Goal: Task Accomplishment & Management: Manage account settings

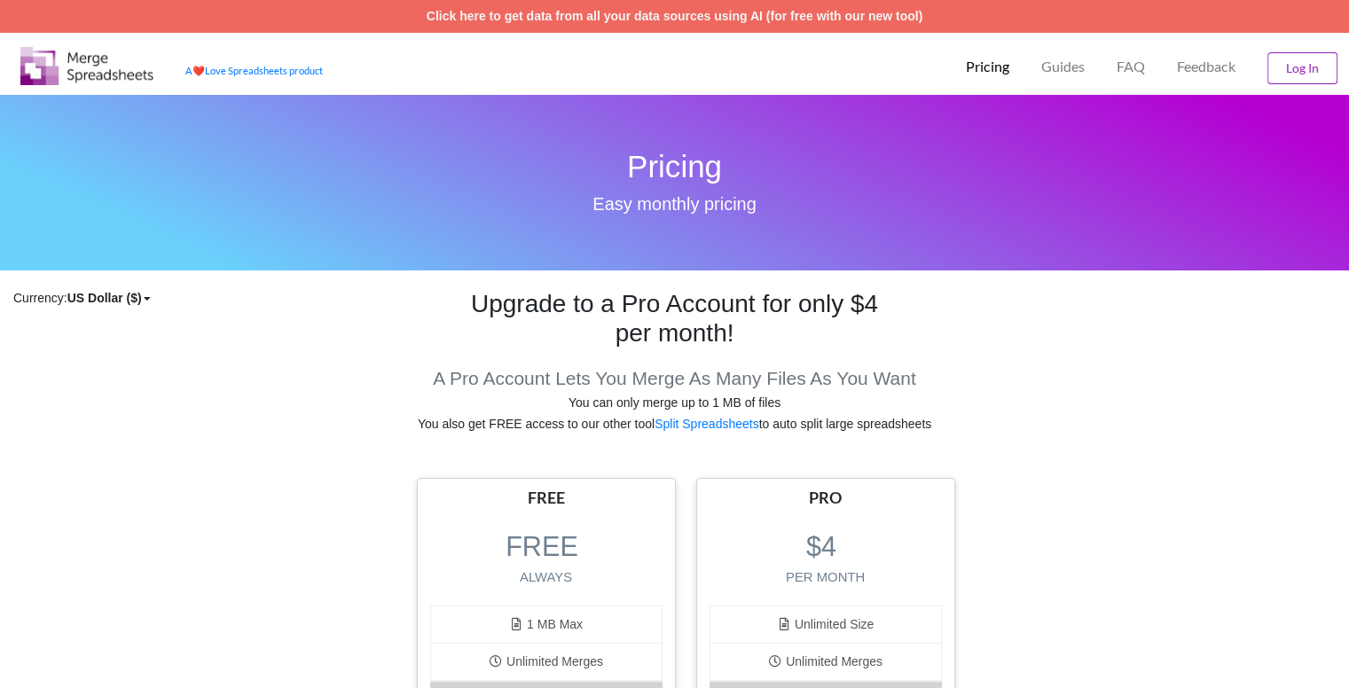
click at [1293, 59] on button "Log In" at bounding box center [1303, 68] width 70 height 32
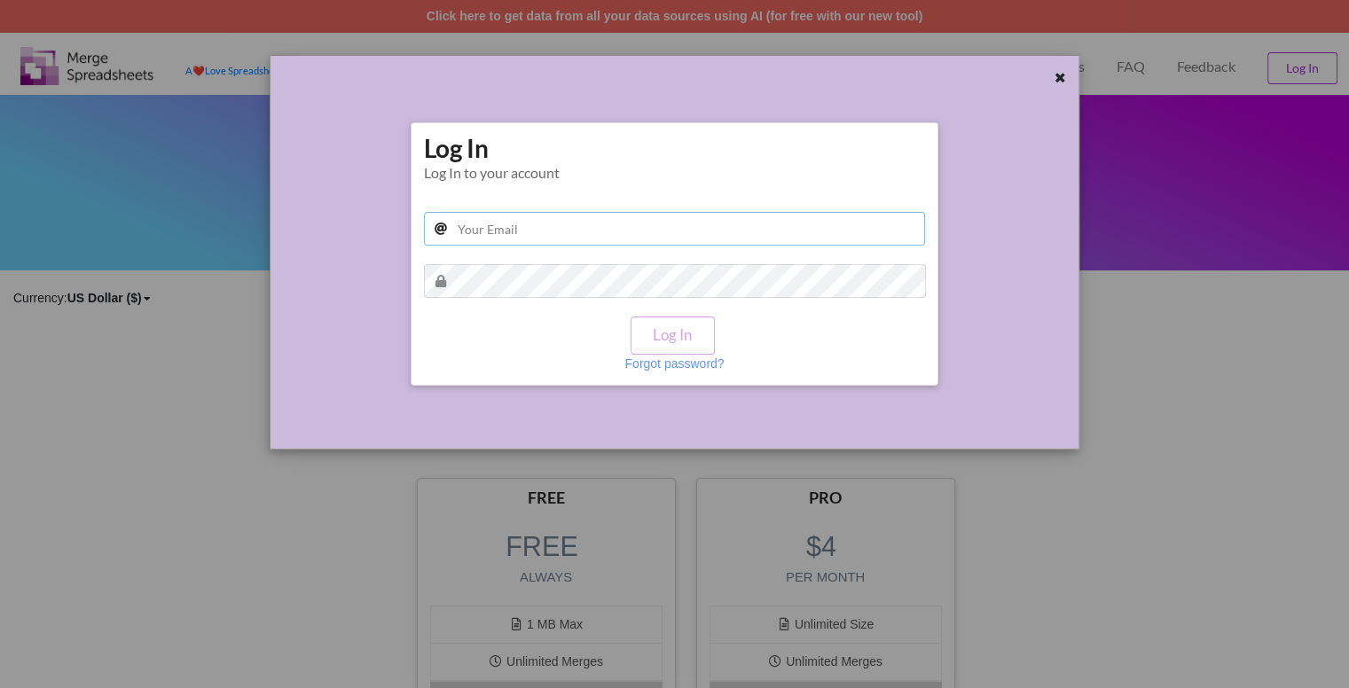
click at [795, 242] on input "text" at bounding box center [675, 229] width 502 height 34
type input "[EMAIL_ADDRESS][DOMAIN_NAME]"
click at [651, 362] on p "Forgot password?" at bounding box center [673, 364] width 99 height 18
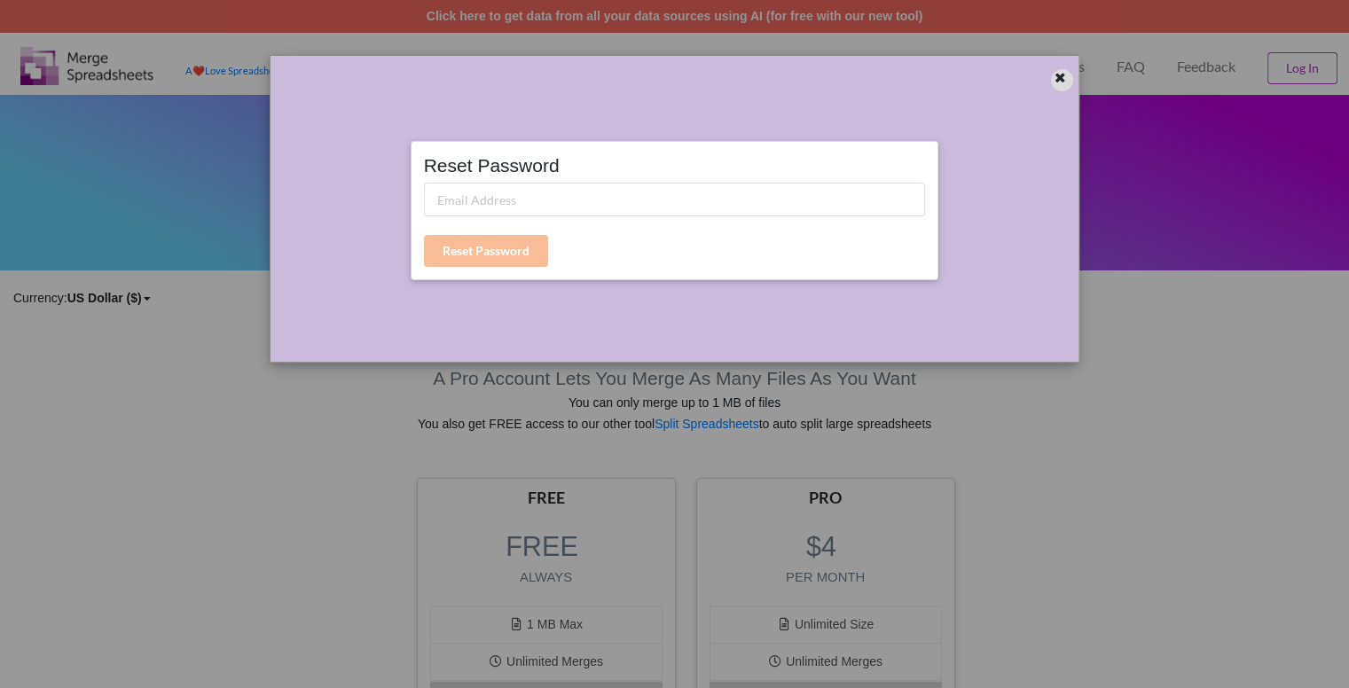
click at [1062, 80] on icon at bounding box center [1060, 75] width 15 height 12
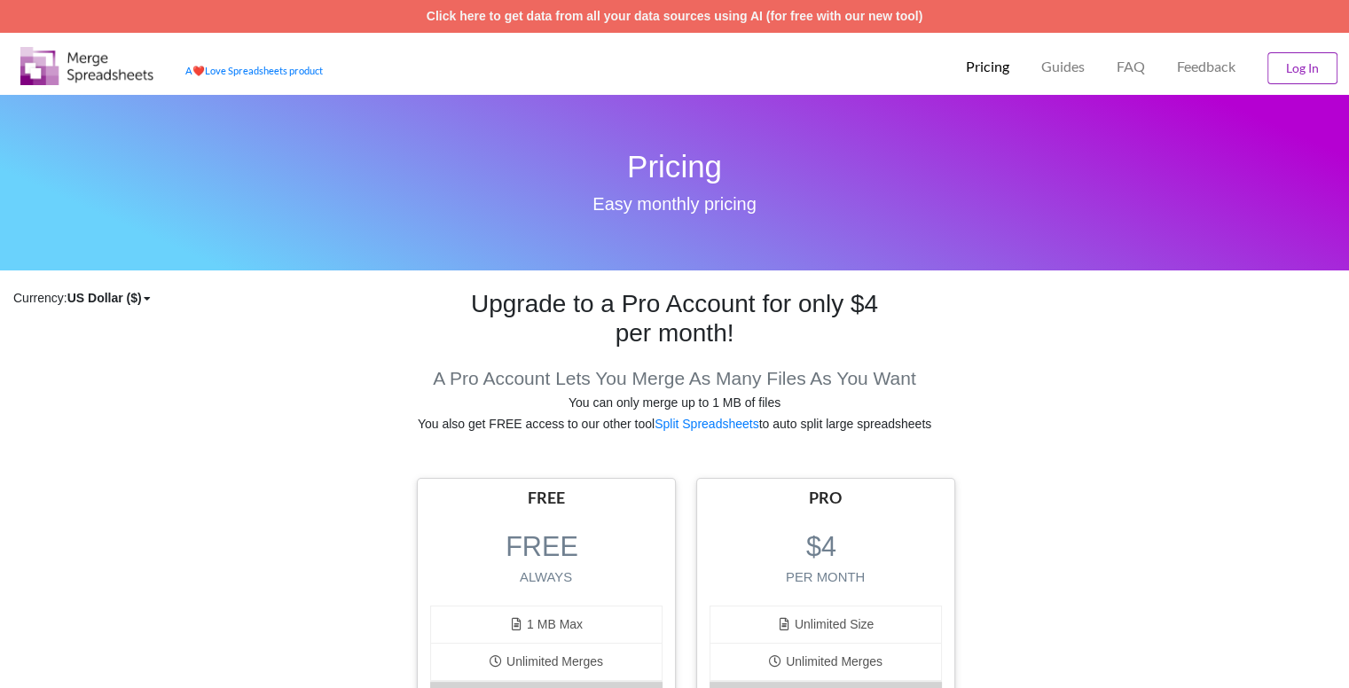
click at [1307, 72] on button "Log In" at bounding box center [1303, 68] width 70 height 32
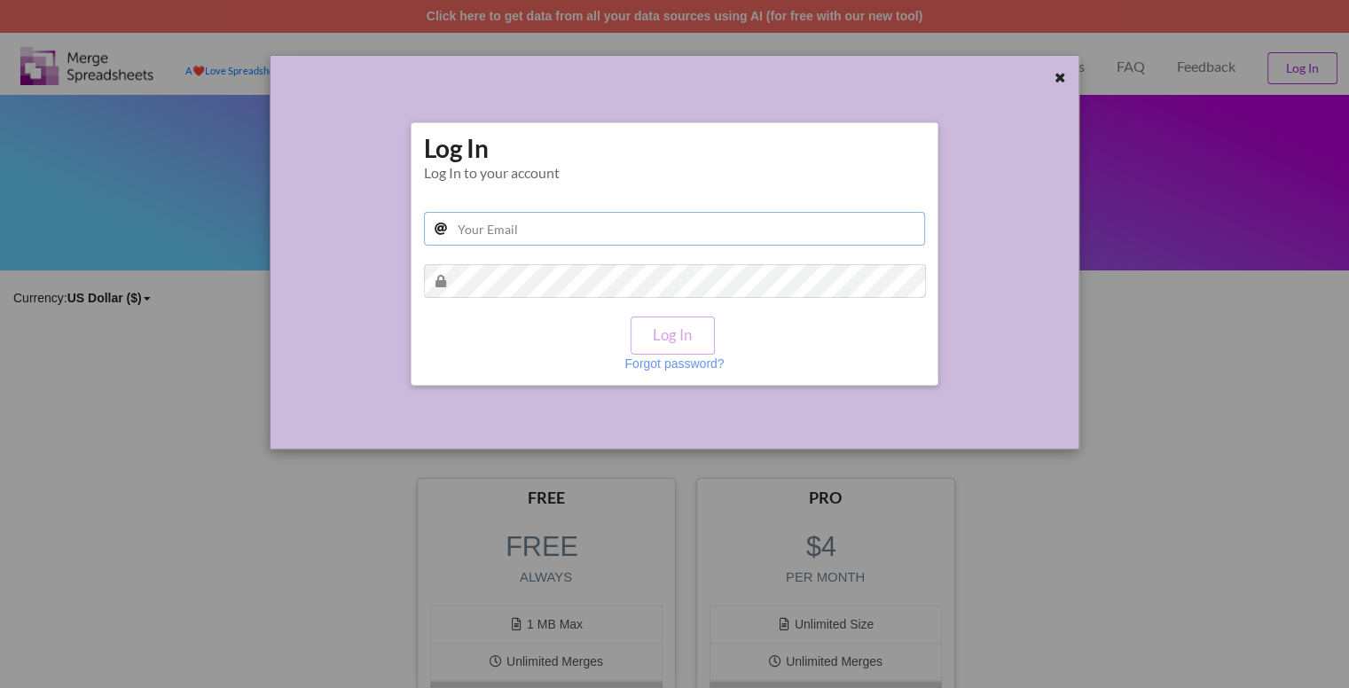
click at [607, 222] on input "text" at bounding box center [675, 229] width 502 height 34
type input "[EMAIL_ADDRESS][DOMAIN_NAME]"
click at [656, 371] on p "Forgot password?" at bounding box center [673, 364] width 99 height 18
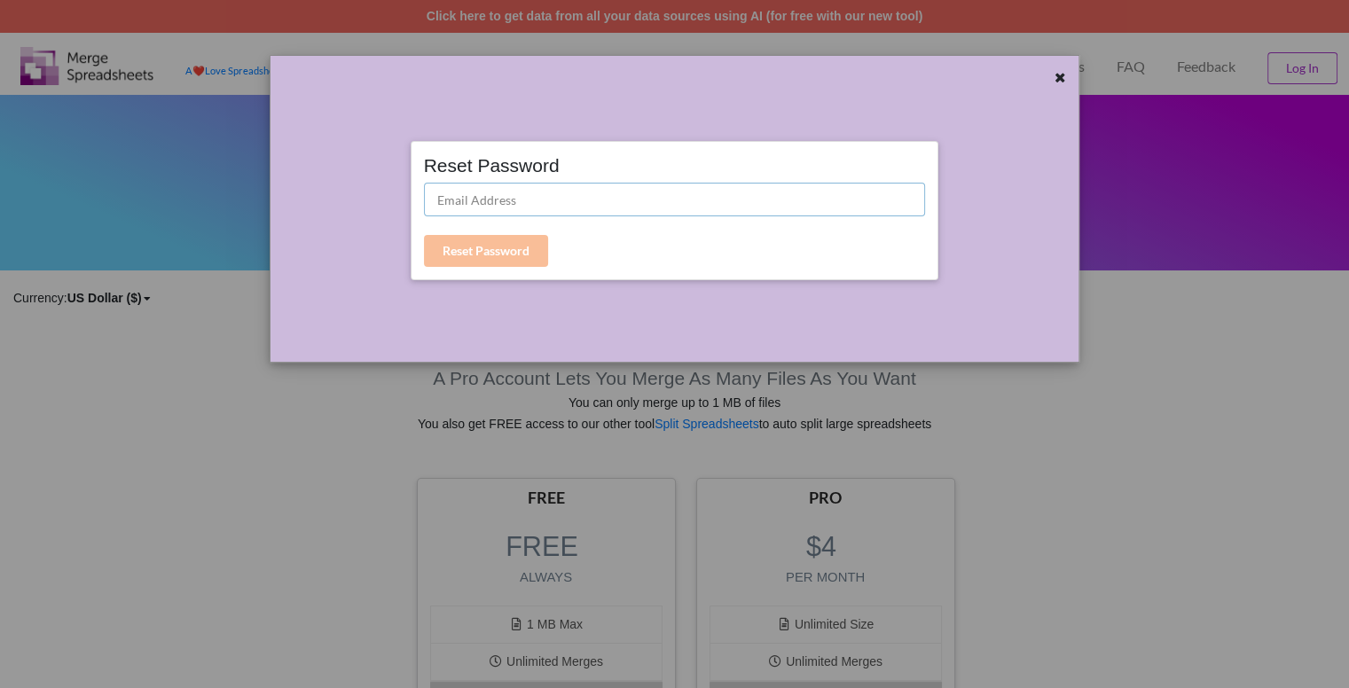
click at [538, 192] on input "text" at bounding box center [675, 200] width 502 height 34
type input "[EMAIL_ADDRESS][DOMAIN_NAME]"
click at [507, 253] on button "Reset Password" at bounding box center [486, 251] width 124 height 32
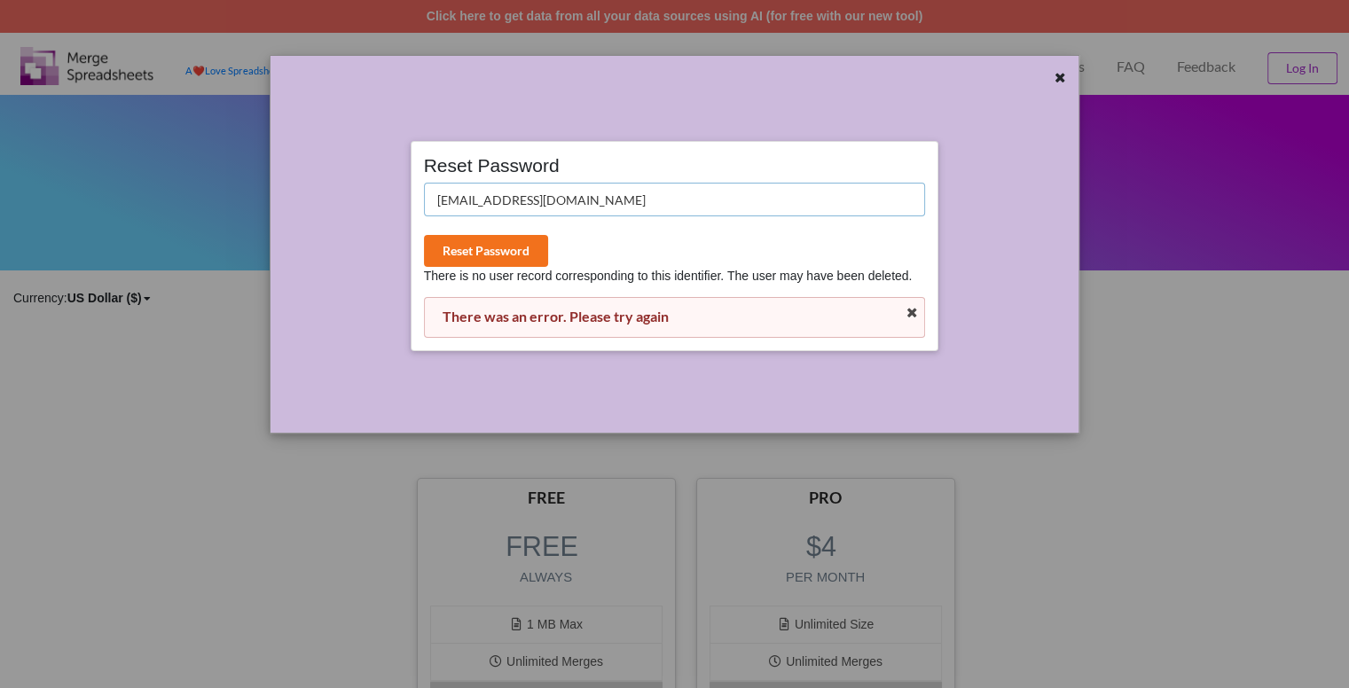
drag, startPoint x: 609, startPoint y: 203, endPoint x: 409, endPoint y: 210, distance: 200.6
click at [409, 210] on div "Reset Password [EMAIL_ADDRESS][DOMAIN_NAME] Reset Password There is no user rec…" at bounding box center [675, 255] width 538 height 328
click at [1055, 82] on div at bounding box center [1062, 80] width 22 height 22
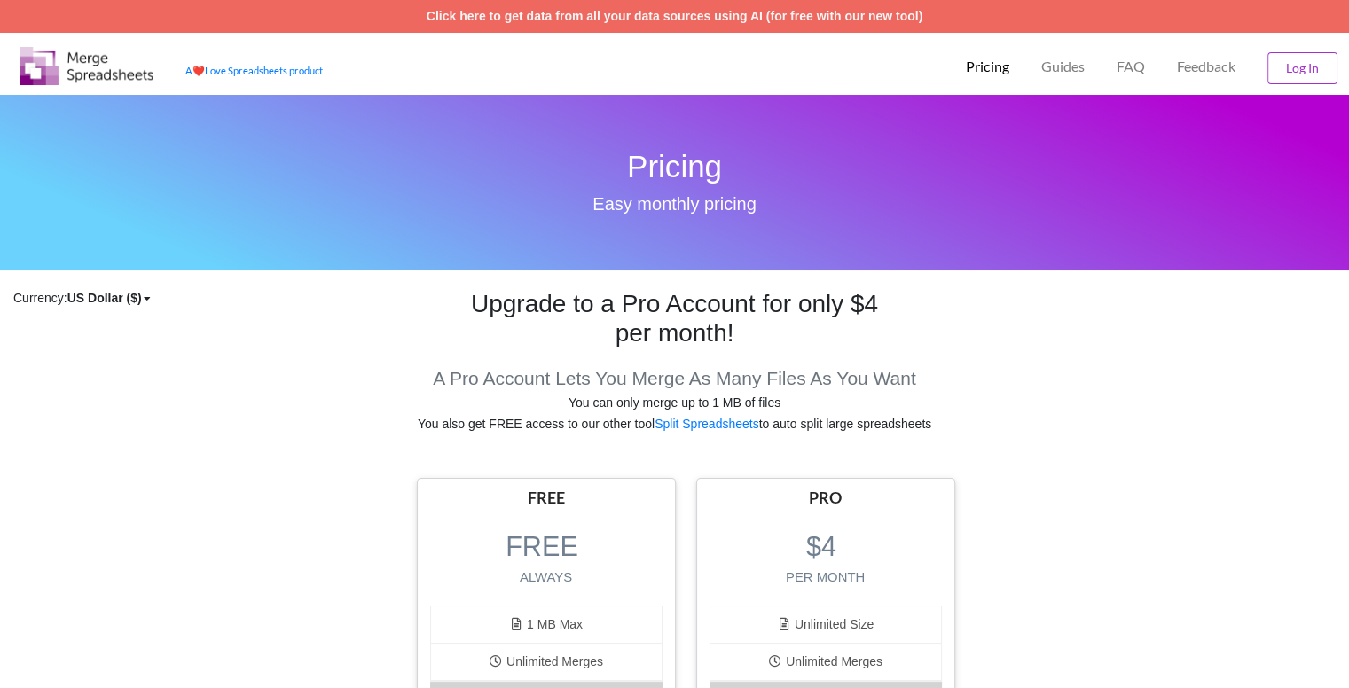
scroll to position [25, 0]
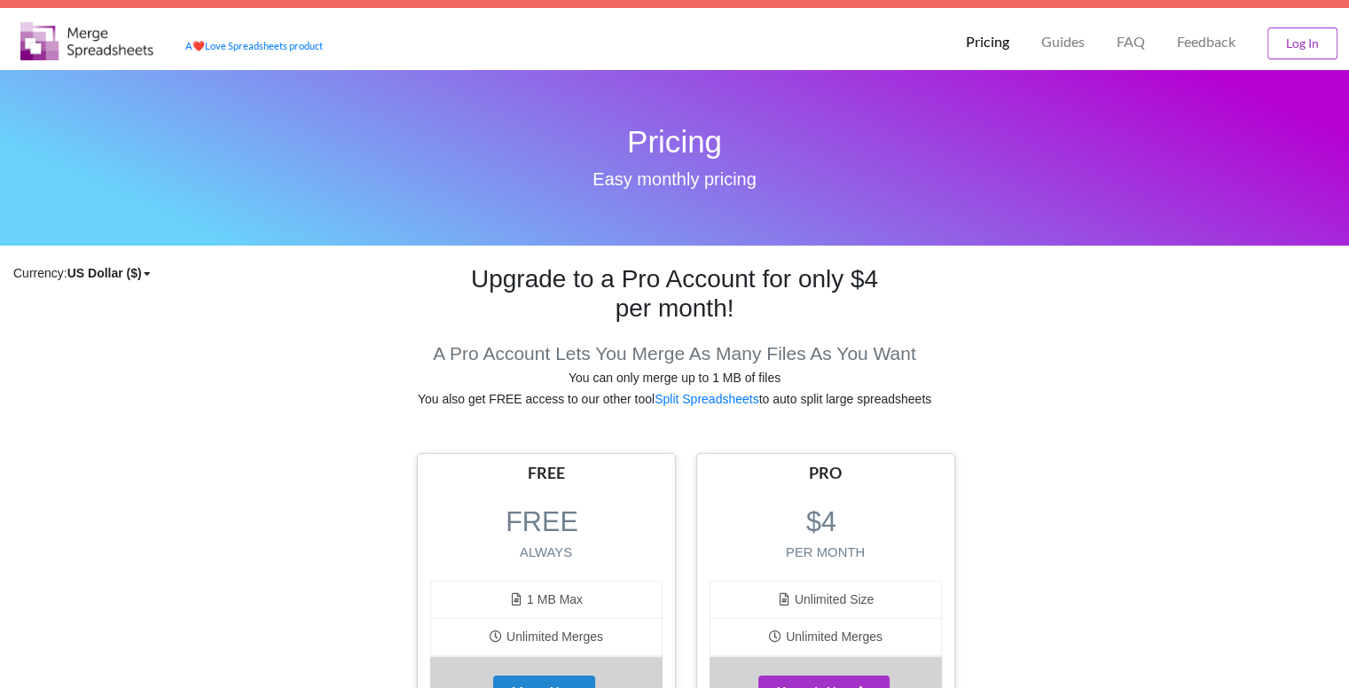
click at [137, 270] on div "US Dollar ($)" at bounding box center [104, 273] width 75 height 18
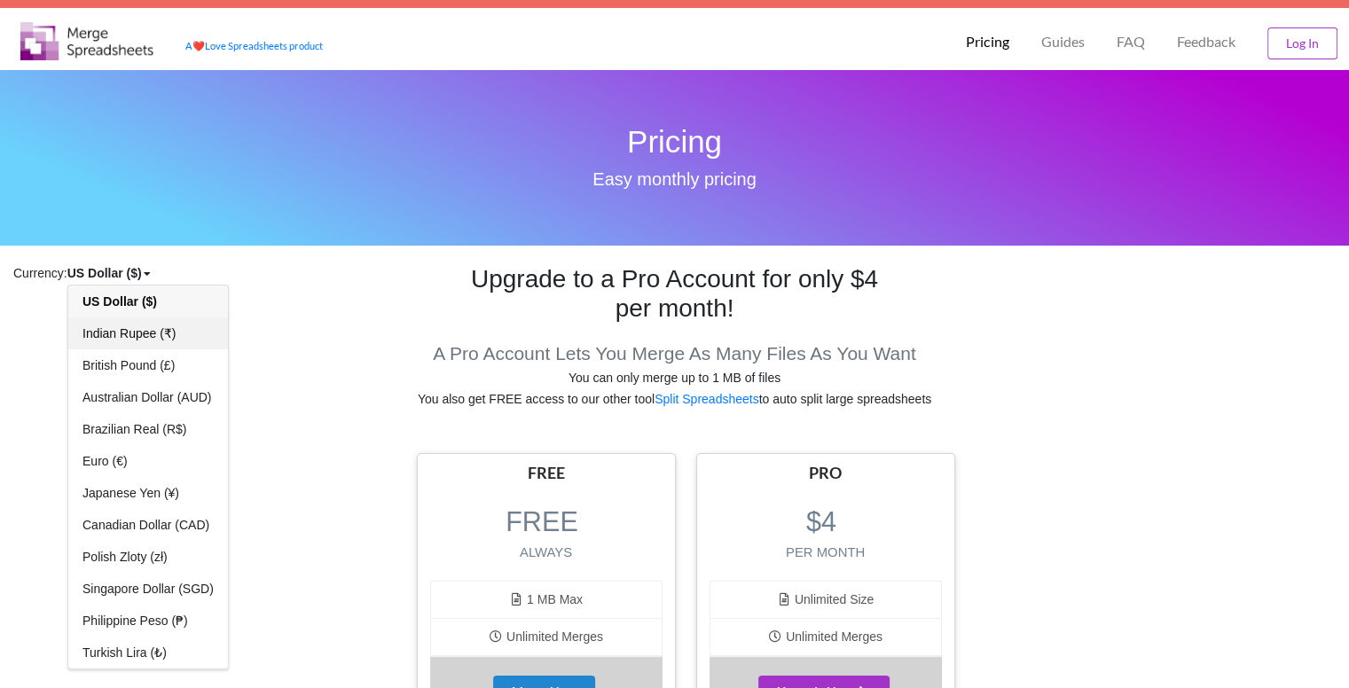
click at [131, 328] on span "Indian Rupee (₹)" at bounding box center [129, 333] width 94 height 14
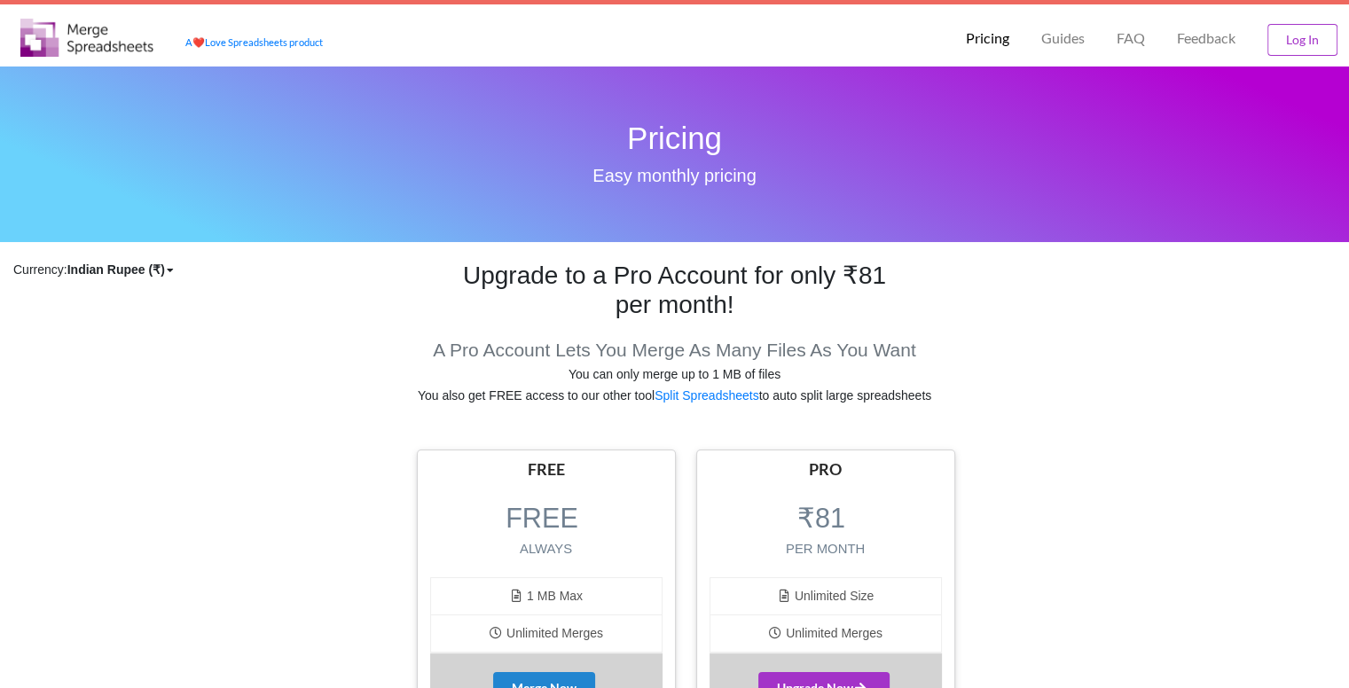
scroll to position [0, 0]
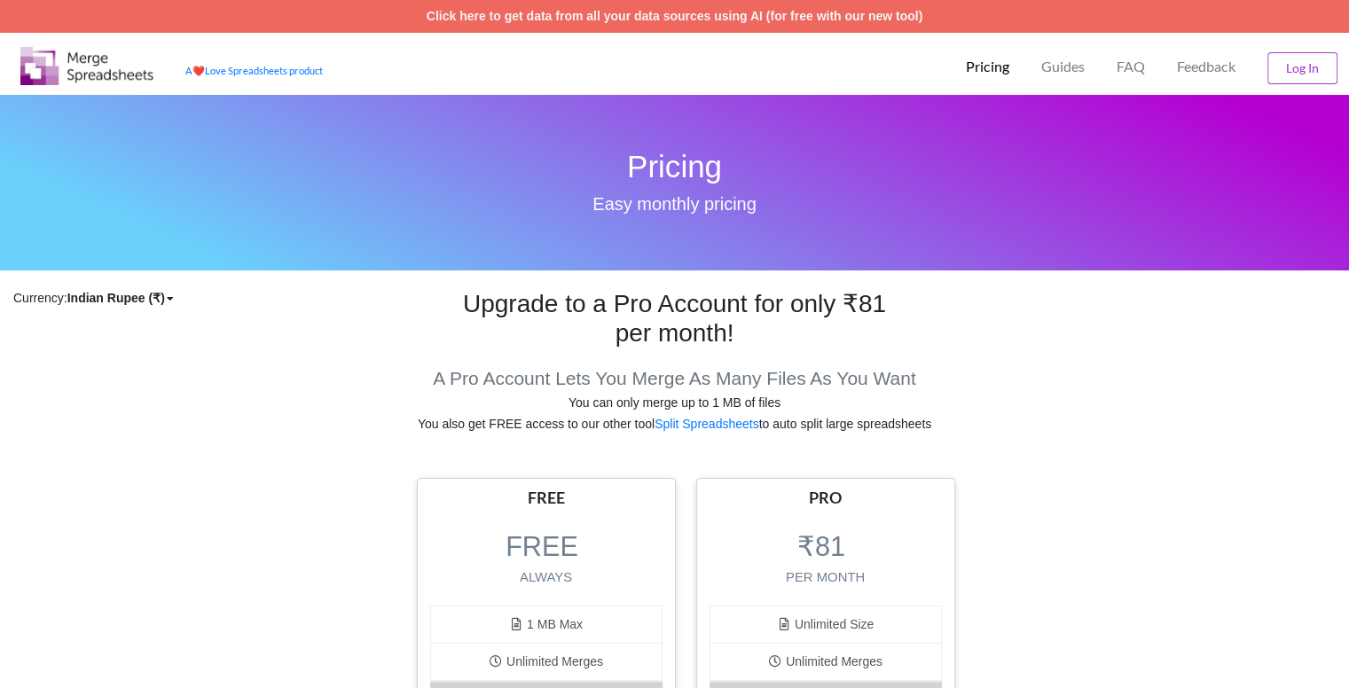
click at [71, 55] on img at bounding box center [86, 66] width 133 height 38
